Goal: Information Seeking & Learning: Learn about a topic

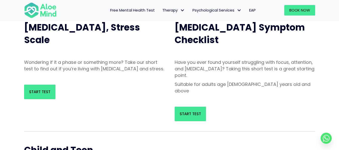
scroll to position [65, 0]
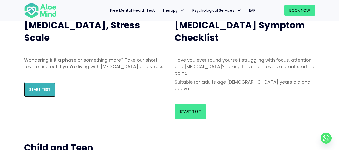
click at [37, 91] on link "Start Test" at bounding box center [39, 90] width 31 height 15
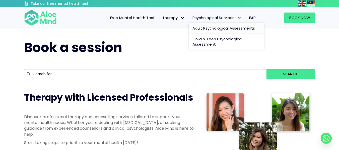
click at [189, 24] on link "Adult Psychological Assessments" at bounding box center [226, 28] width 75 height 11
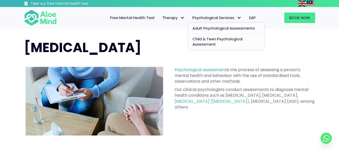
click at [223, 38] on span "Child & Teen Psychological Assessment" at bounding box center [218, 41] width 50 height 11
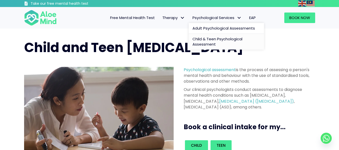
click at [225, 16] on span "Psychological Services" at bounding box center [217, 17] width 49 height 5
